Goal: Task Accomplishment & Management: Use online tool/utility

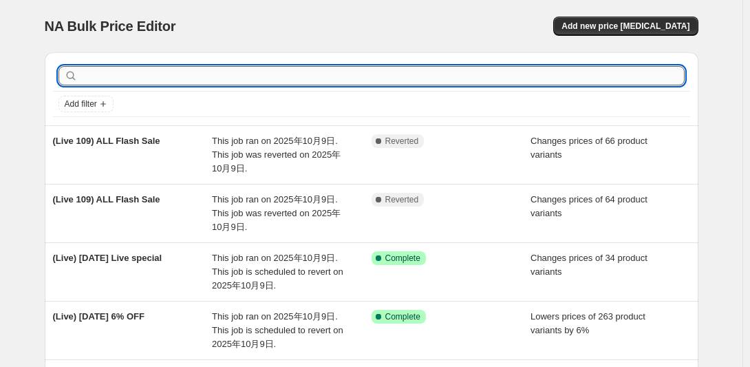
click at [297, 75] on input "text" at bounding box center [382, 75] width 604 height 19
paste input "US8MrKq8TN"
type input "US8MrKq8TN"
